Goal: Task Accomplishment & Management: Manage account settings

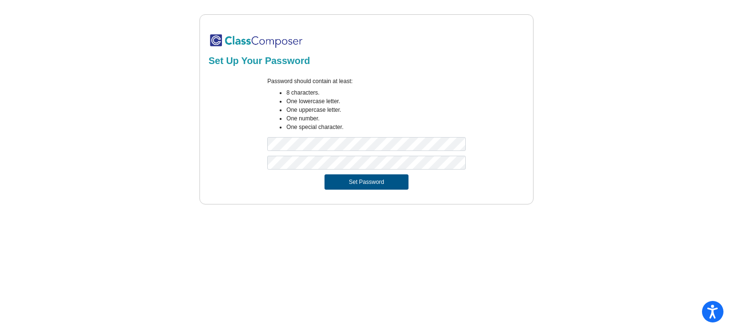
click at [359, 183] on button "Set Password" at bounding box center [367, 181] width 84 height 15
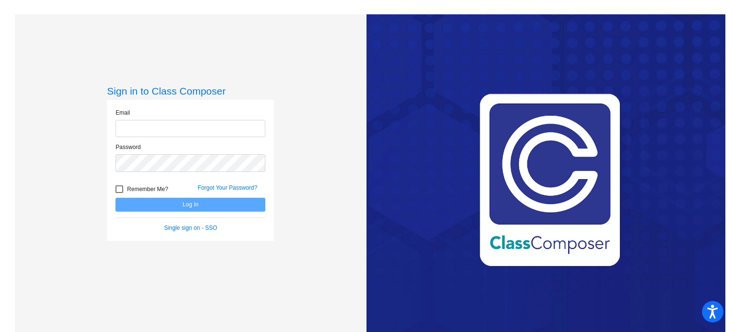
click at [155, 125] on input "email" at bounding box center [191, 129] width 150 height 18
type input "[EMAIL_ADDRESS][DOMAIN_NAME]"
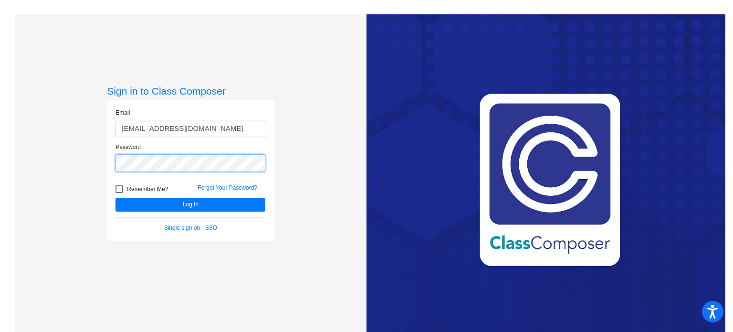
click at [116, 198] on button "Log In" at bounding box center [191, 205] width 150 height 14
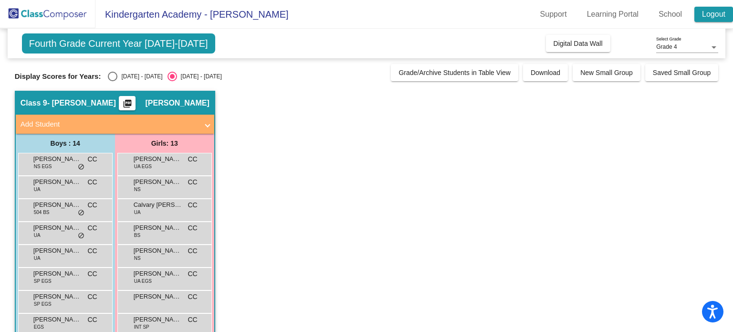
click at [714, 12] on link "Logout" at bounding box center [714, 14] width 39 height 15
